Goal: Transaction & Acquisition: Purchase product/service

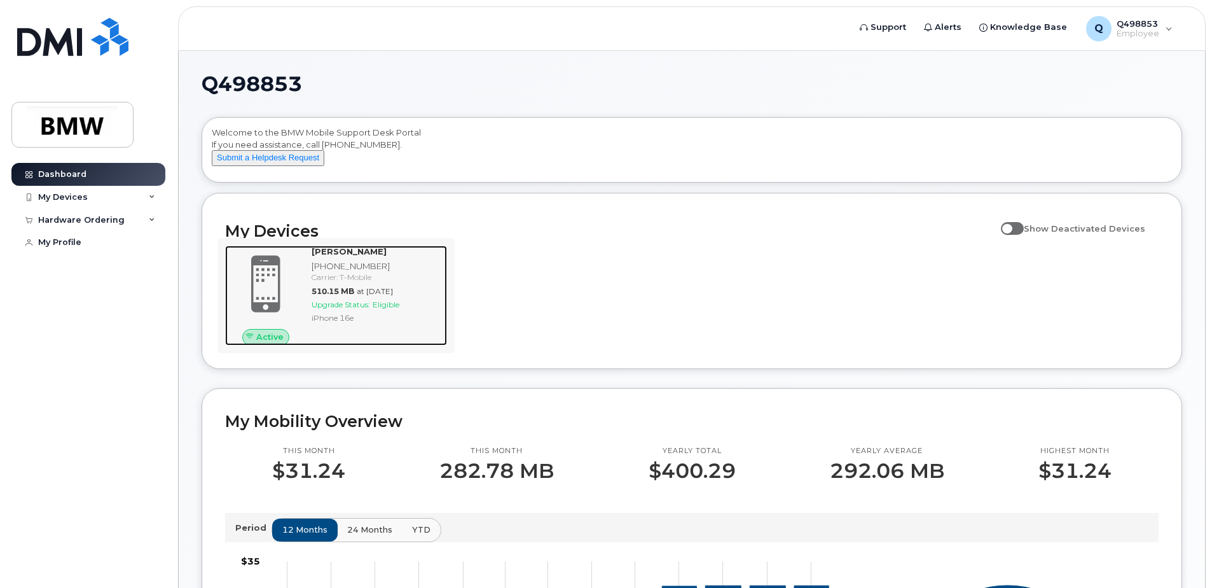
click at [346, 282] on div "Carrier: T-Mobile" at bounding box center [377, 277] width 130 height 11
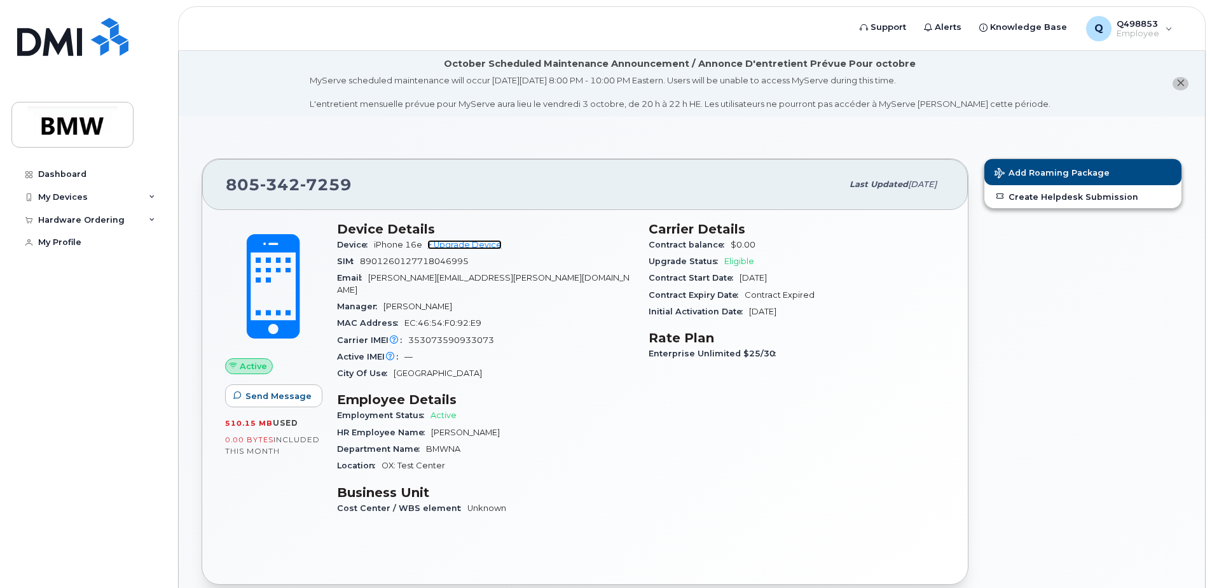
click at [476, 242] on link "+ Upgrade Device" at bounding box center [464, 245] width 74 height 10
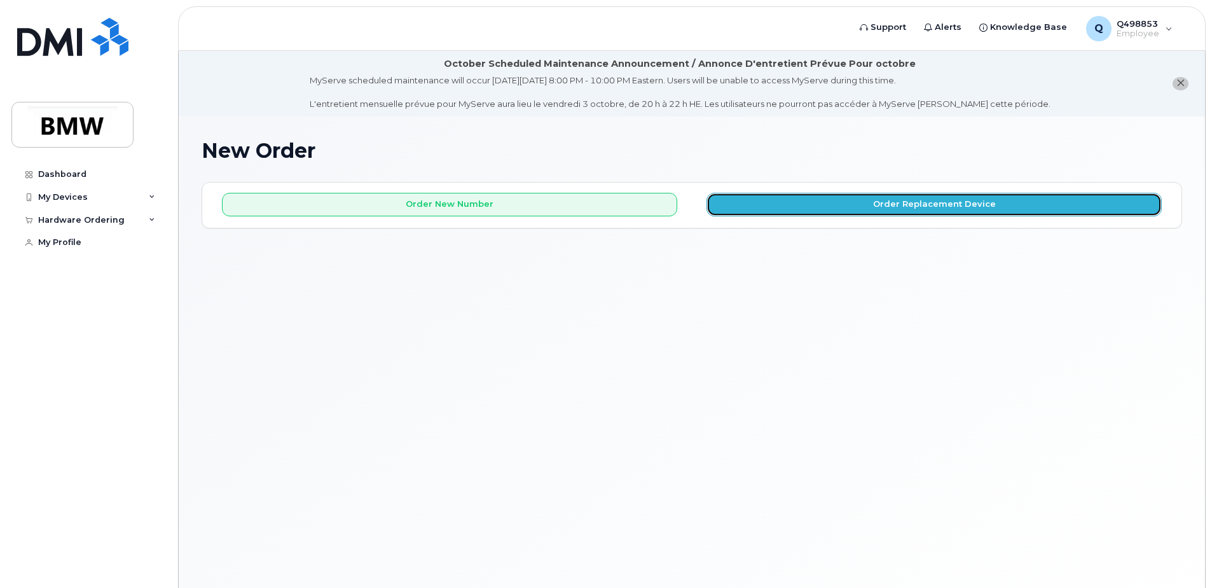
click at [892, 206] on button "Order Replacement Device" at bounding box center [934, 205] width 455 height 24
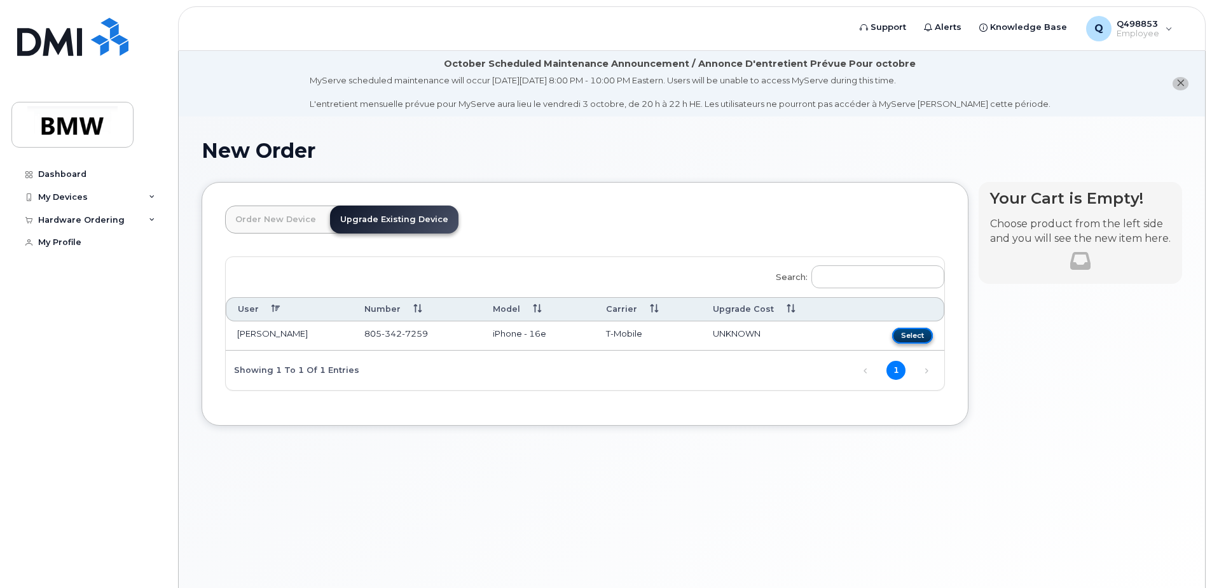
click at [906, 333] on button "Select" at bounding box center [912, 336] width 41 height 16
